Goal: Find contact information: Find contact information

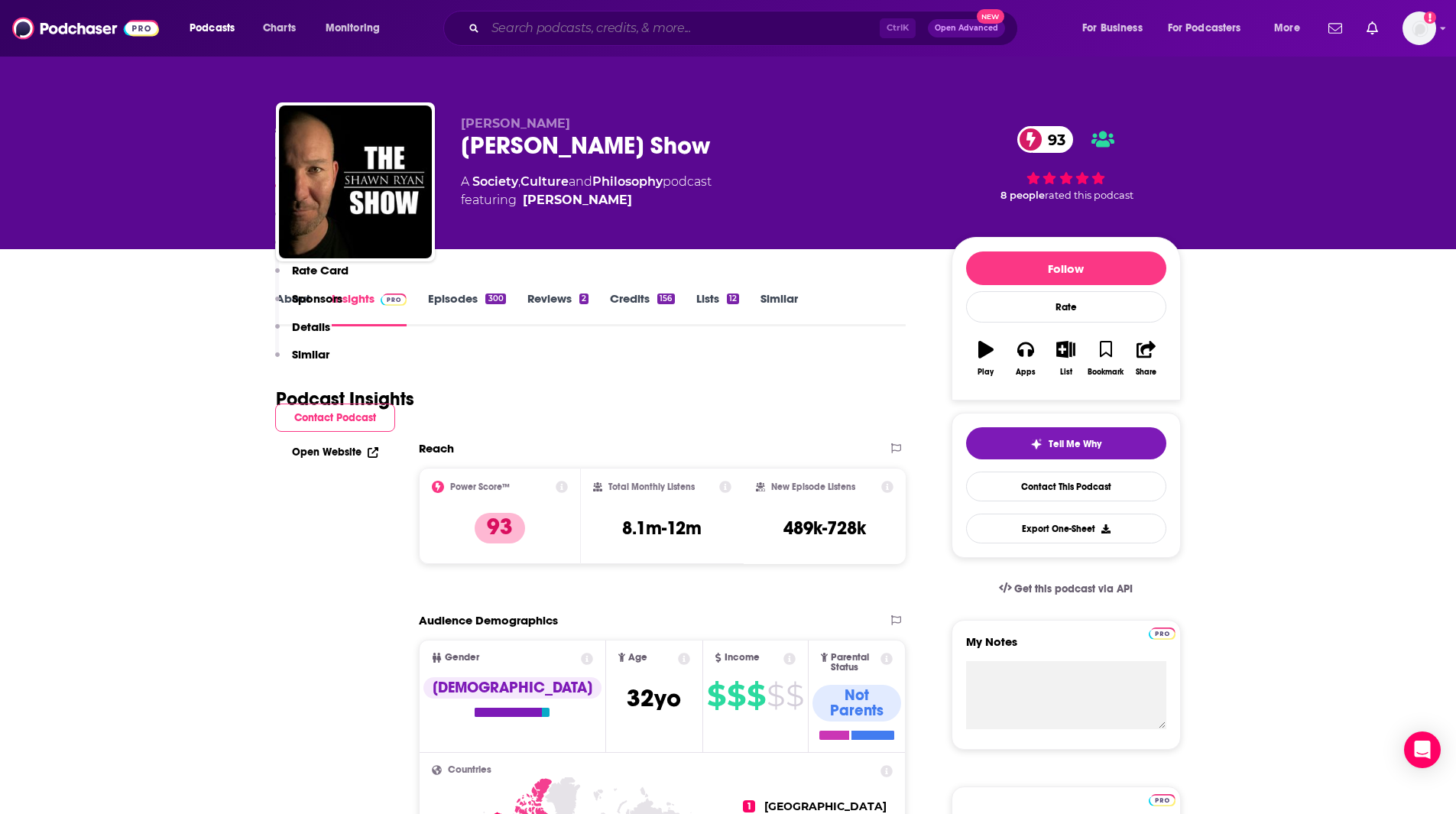
click at [597, 23] on input "Search podcasts, credits, & more..." at bounding box center [683, 28] width 395 height 24
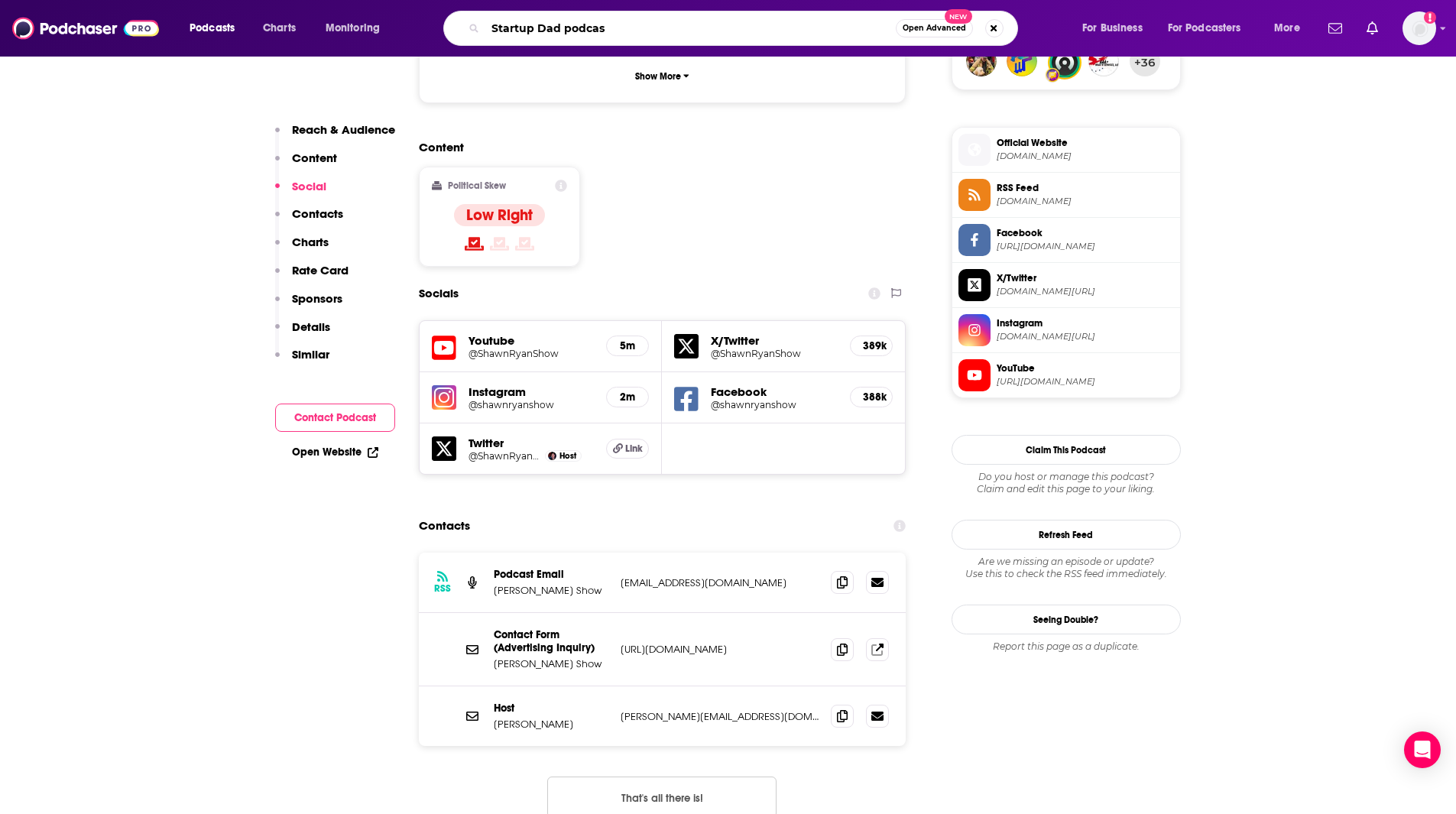
type input "Startup Dad podcast"
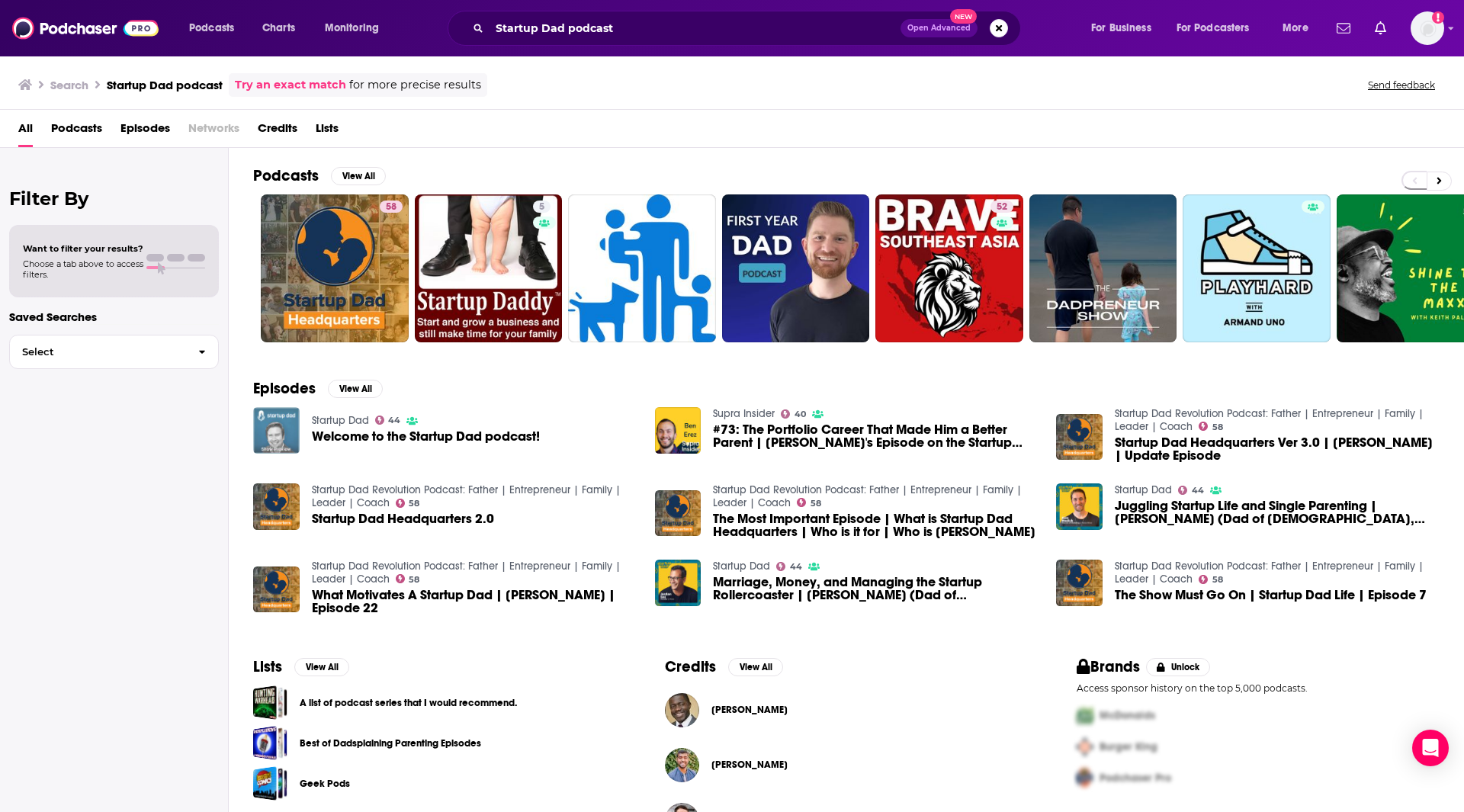
click at [269, 424] on img "Welcome to the Startup Dad podcast!" at bounding box center [277, 430] width 47 height 47
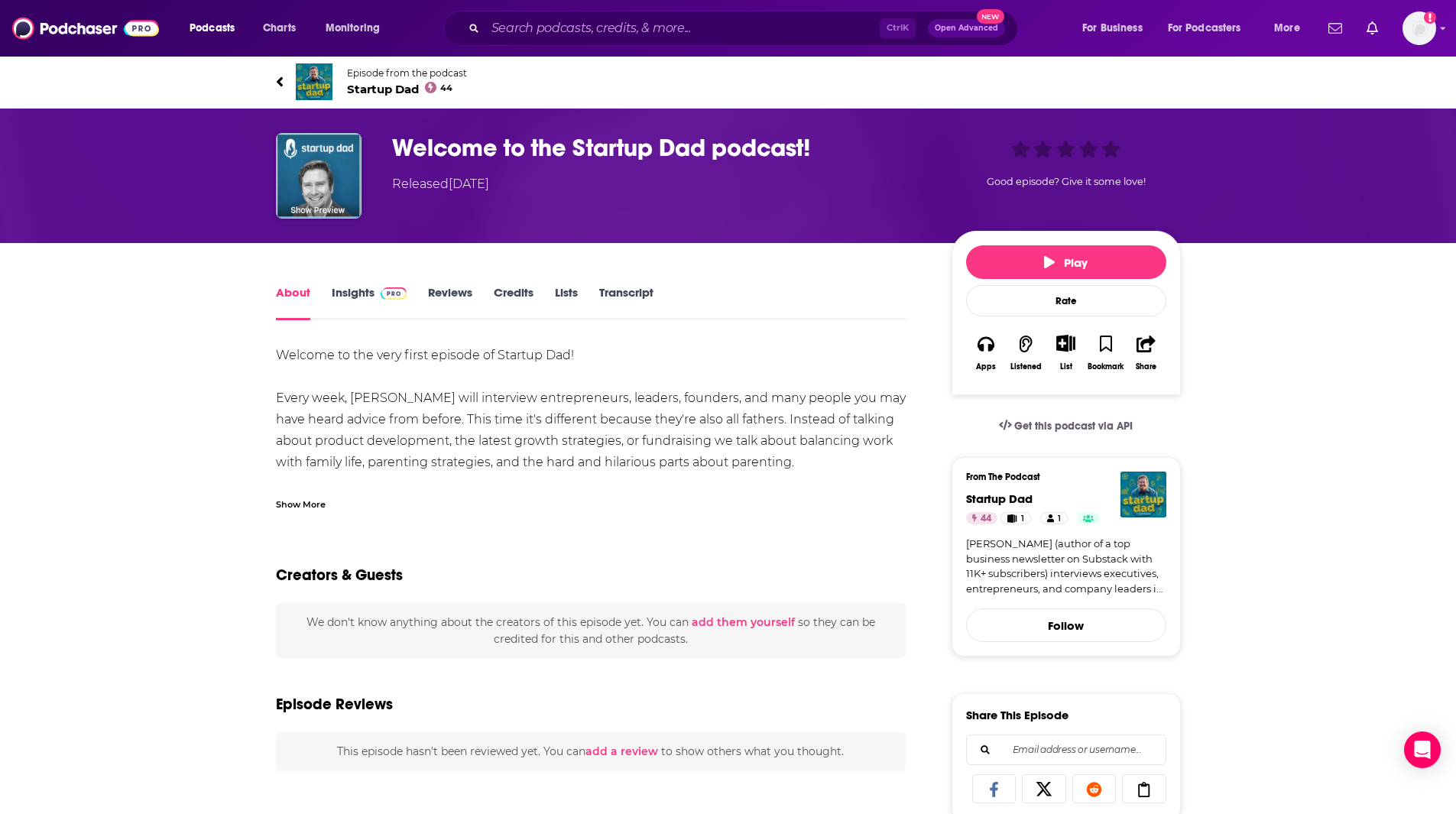
scroll to position [18, 0]
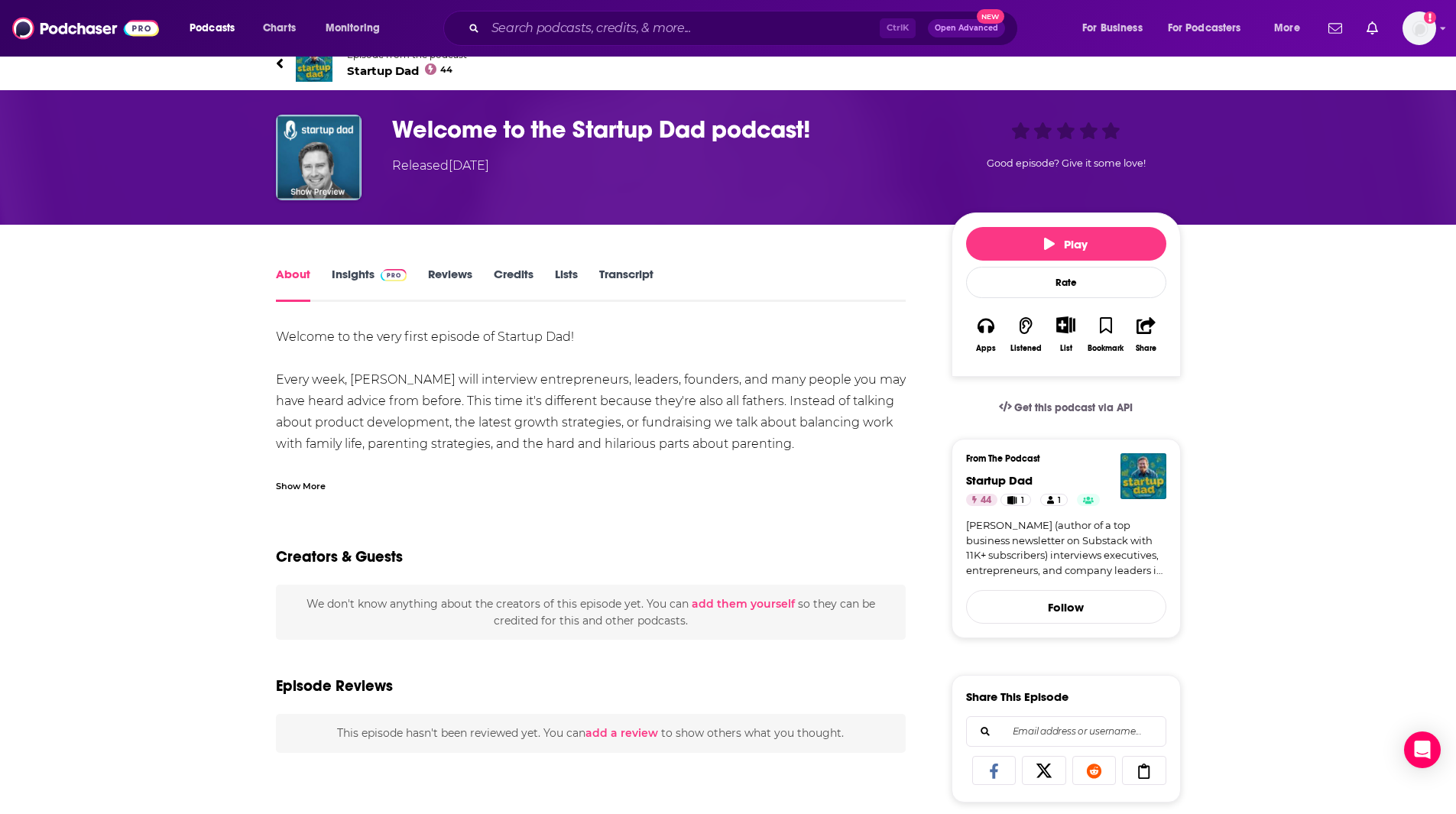
click at [353, 277] on link "Insights" at bounding box center [369, 284] width 76 height 35
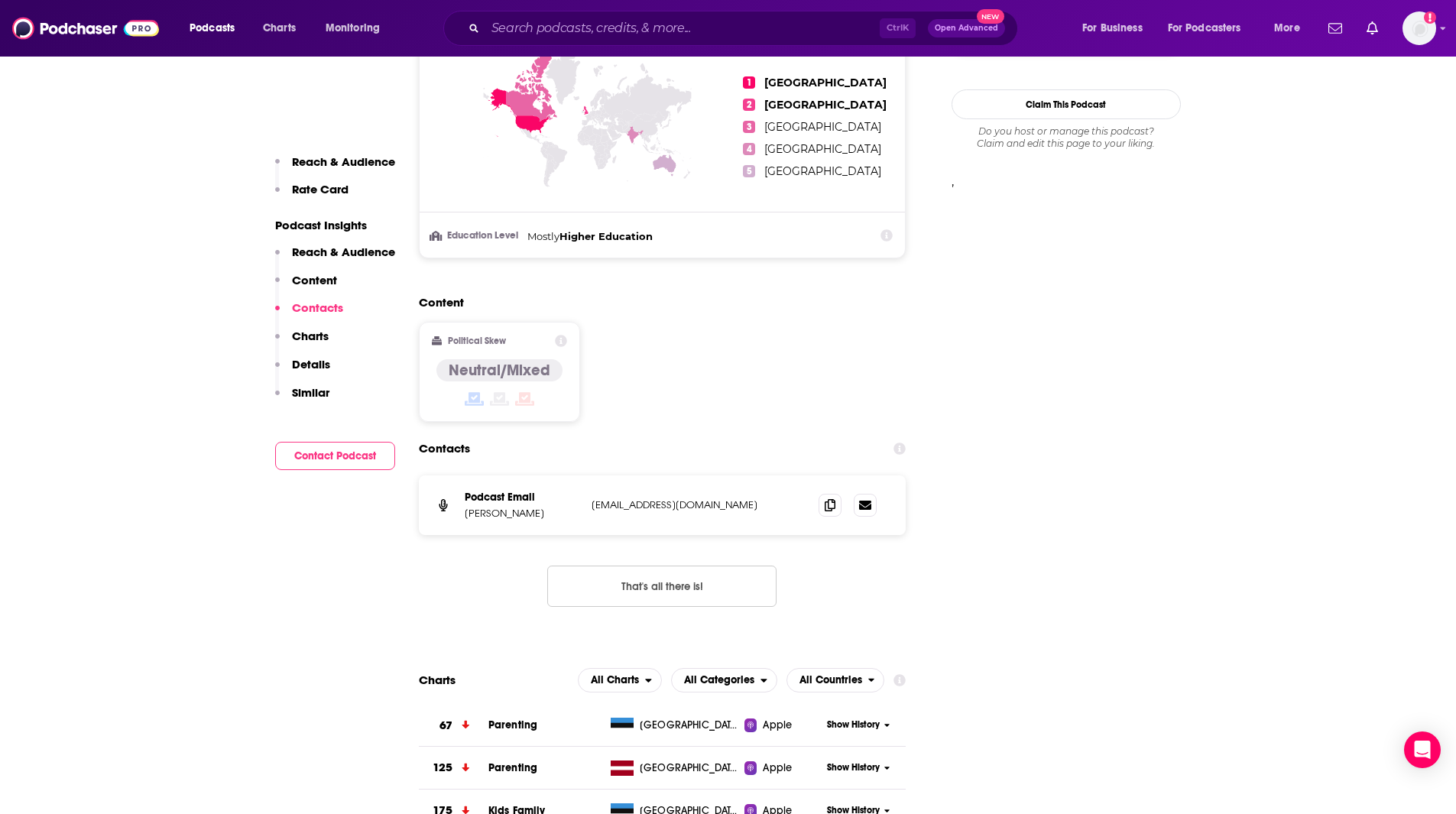
scroll to position [1622, 0]
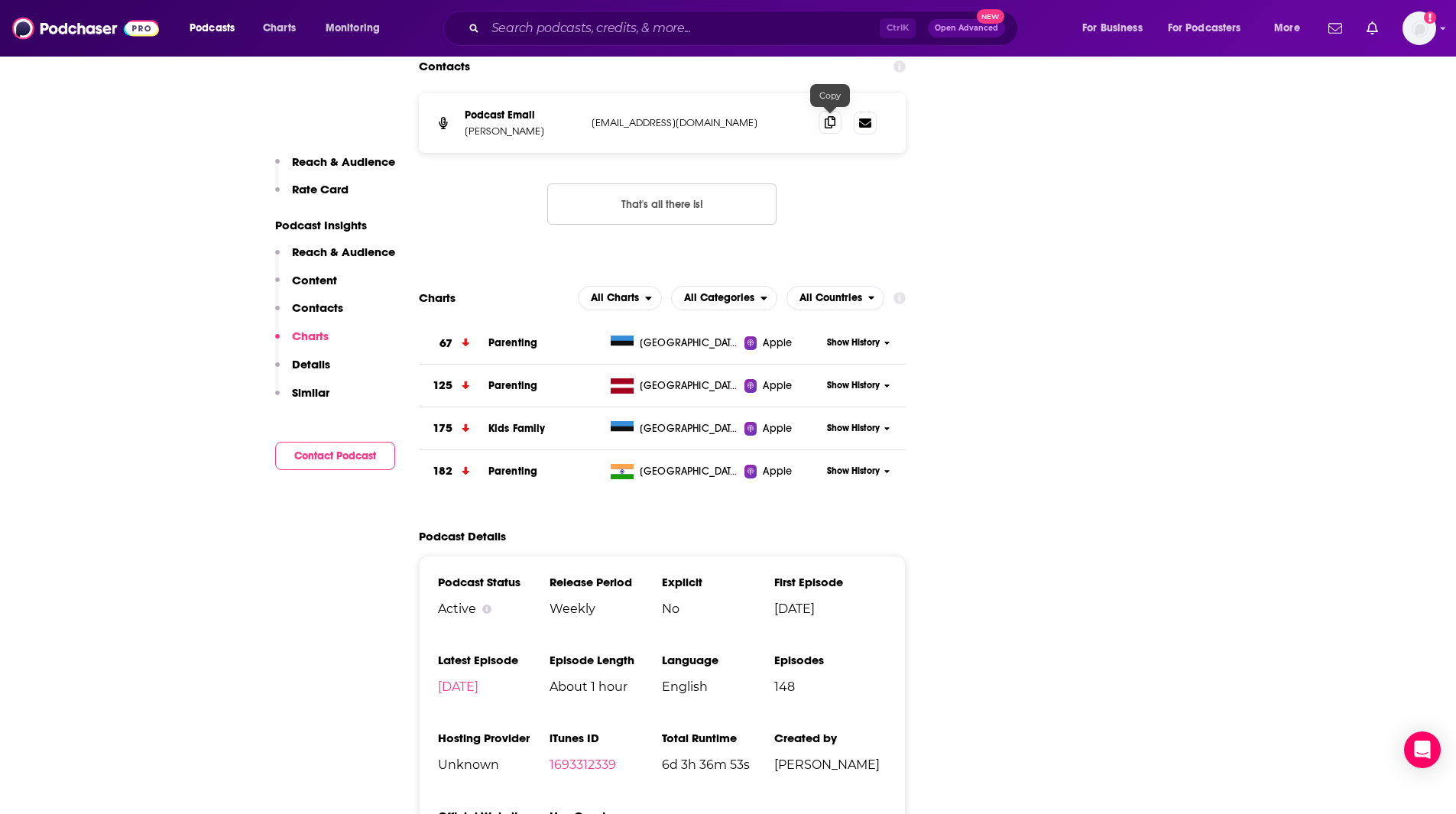
drag, startPoint x: 827, startPoint y: 123, endPoint x: 837, endPoint y: 122, distance: 10.0
click at [827, 123] on icon at bounding box center [830, 122] width 11 height 13
